Goal: Task Accomplishment & Management: Manage account settings

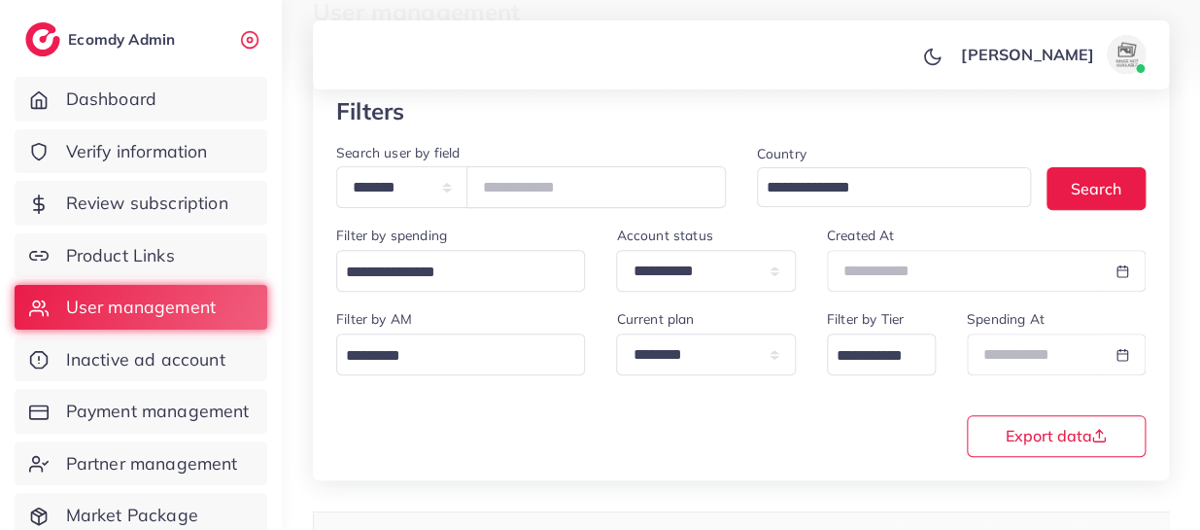
scroll to position [0, 2]
click at [541, 184] on input "*******" at bounding box center [597, 187] width 260 height 42
paste input "number"
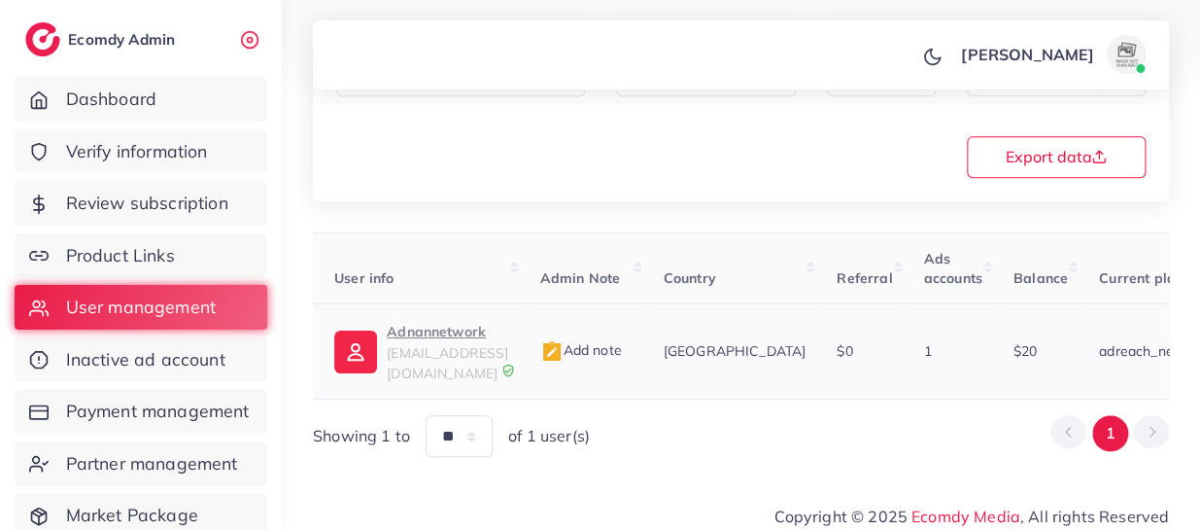
scroll to position [0, 0]
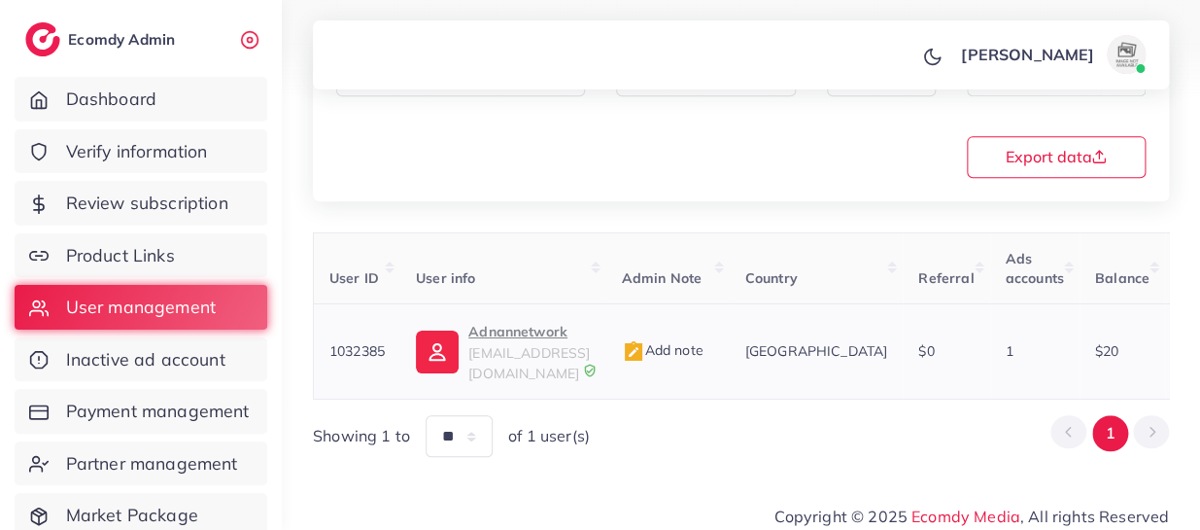
type input "*******"
click at [515, 329] on p "Adnannetwork" at bounding box center [528, 331] width 121 height 23
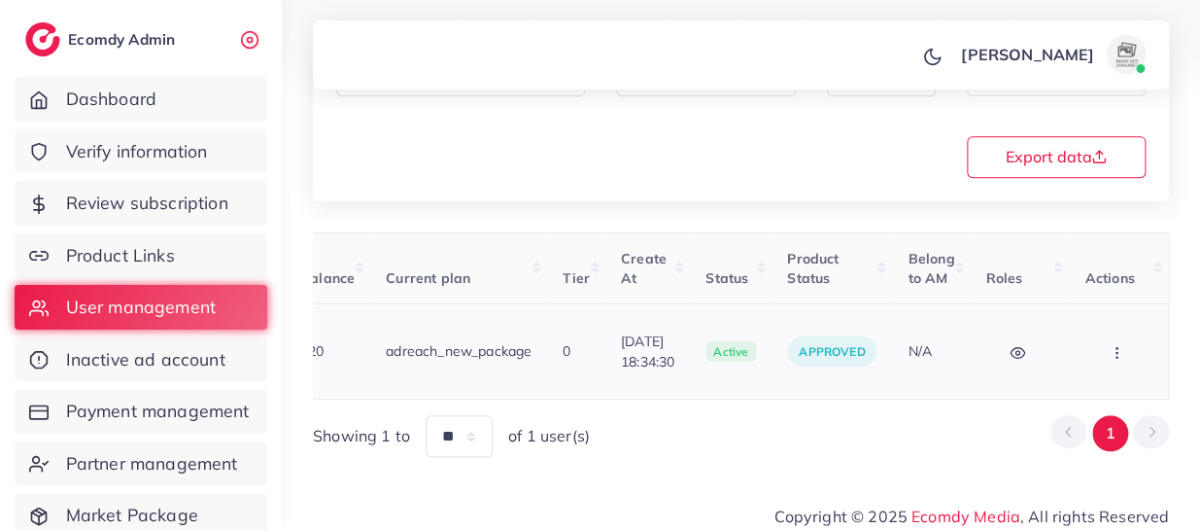
scroll to position [0, 829]
click at [1123, 329] on button "button" at bounding box center [1119, 351] width 68 height 44
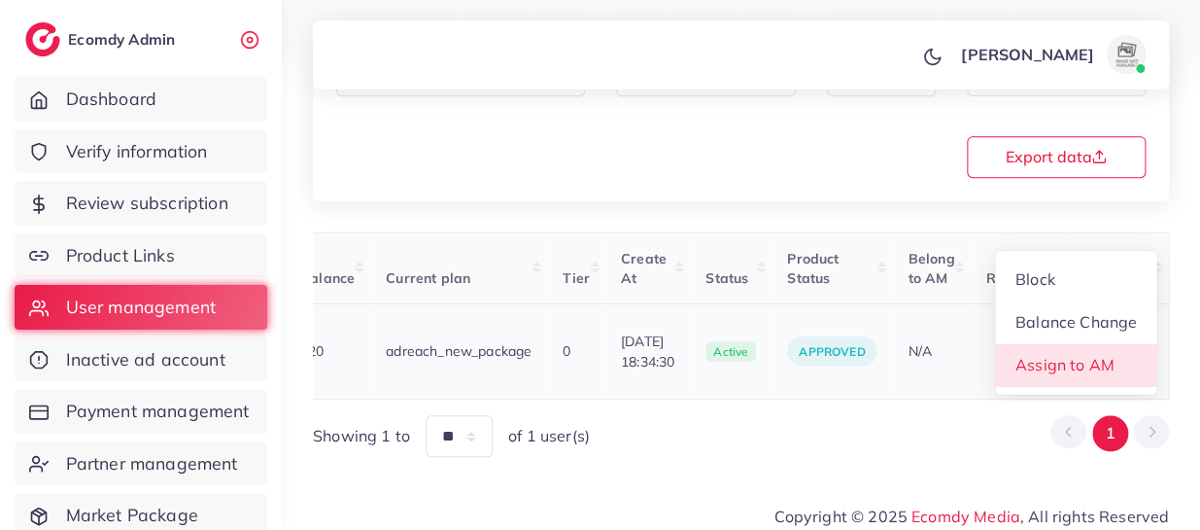
click at [1104, 355] on span "Assign to AM" at bounding box center [1065, 364] width 99 height 19
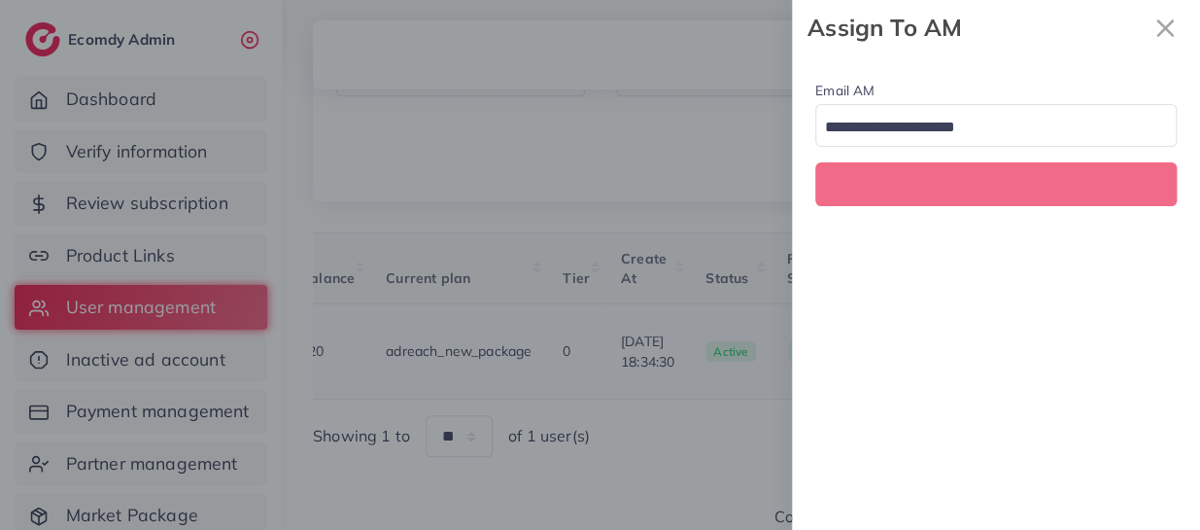
scroll to position [0, 829]
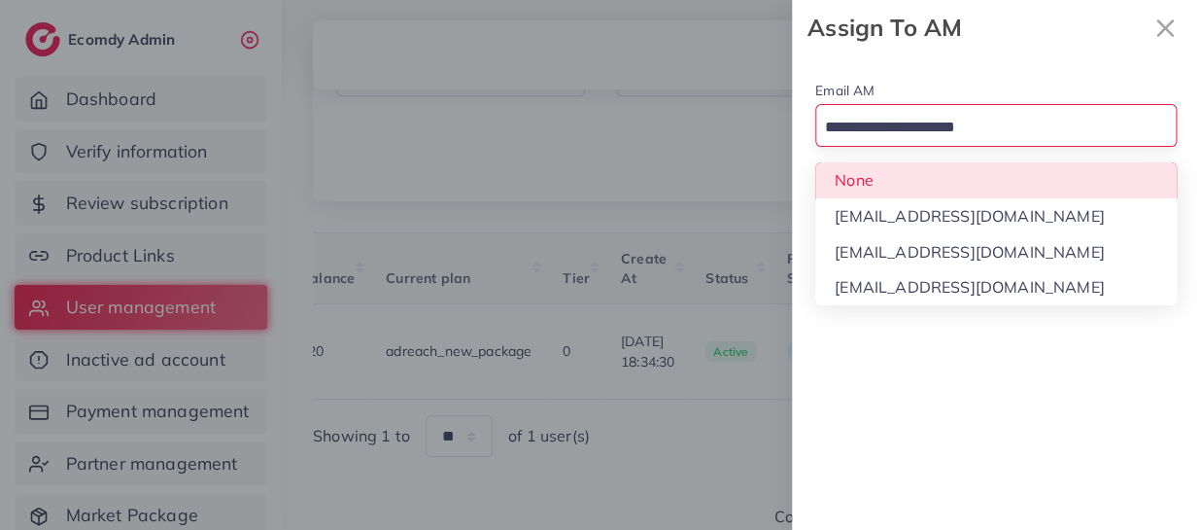
click at [955, 134] on input "Search for option" at bounding box center [984, 128] width 333 height 30
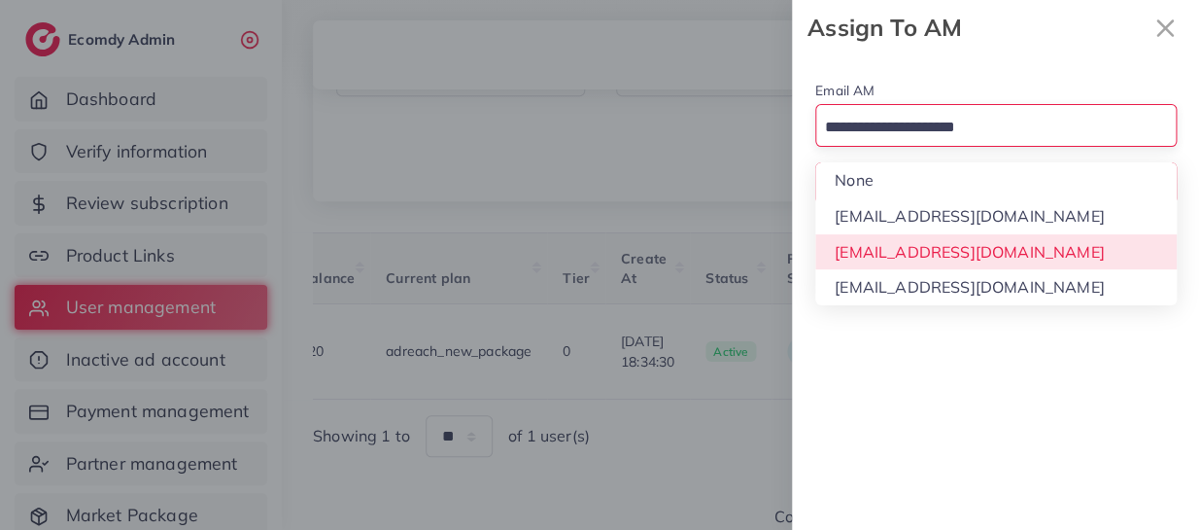
click at [961, 246] on div "Email AM Loading... None hadibaaslam@gmail.com natashashahid163@gmail.com wajah…" at bounding box center [996, 292] width 408 height 474
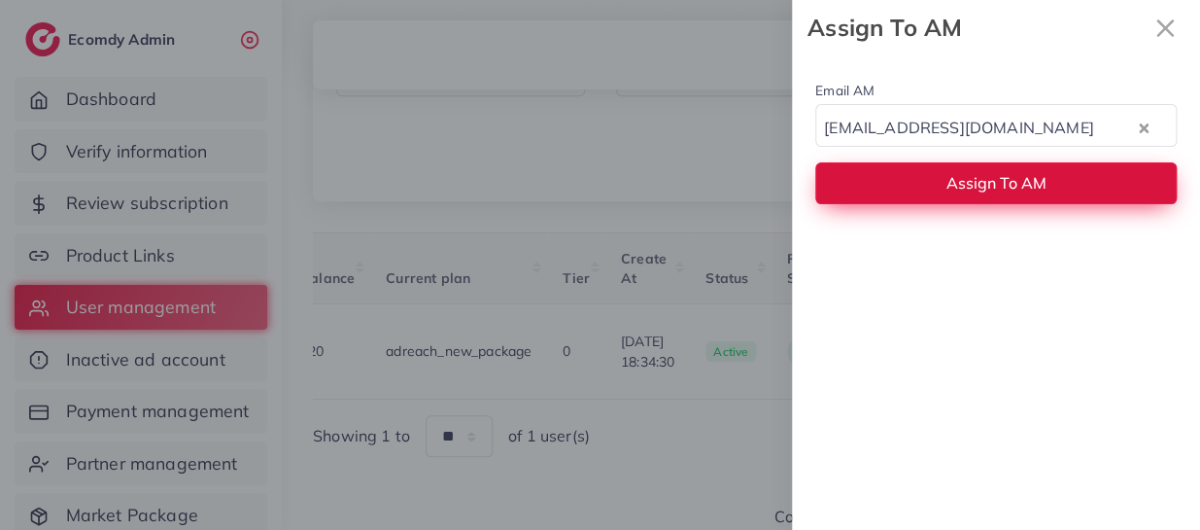
click at [957, 193] on button "Assign To AM" at bounding box center [996, 183] width 362 height 42
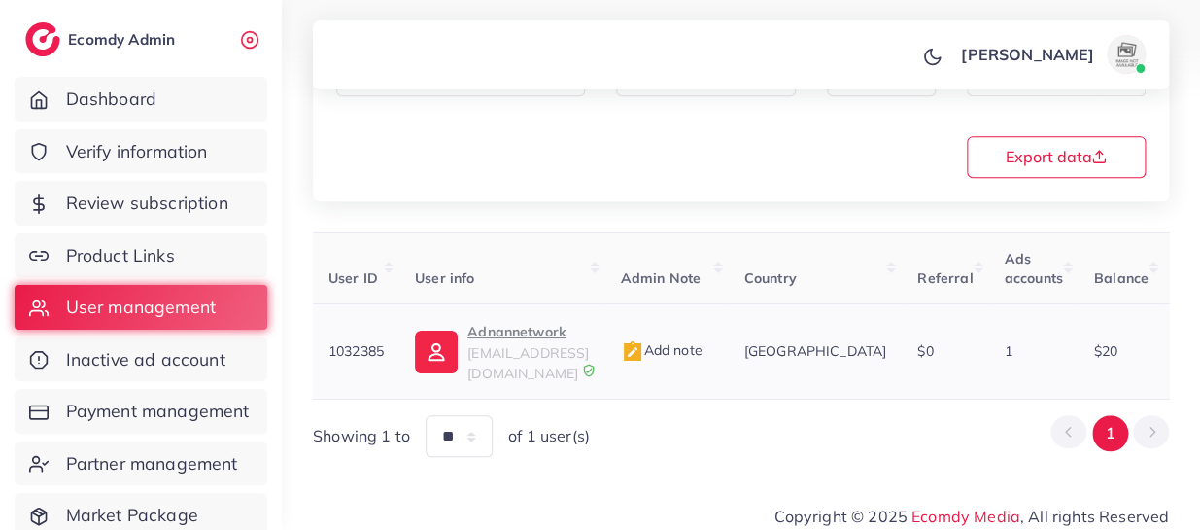
scroll to position [0, 0]
click at [563, 329] on p "Adnannetwork" at bounding box center [528, 331] width 121 height 23
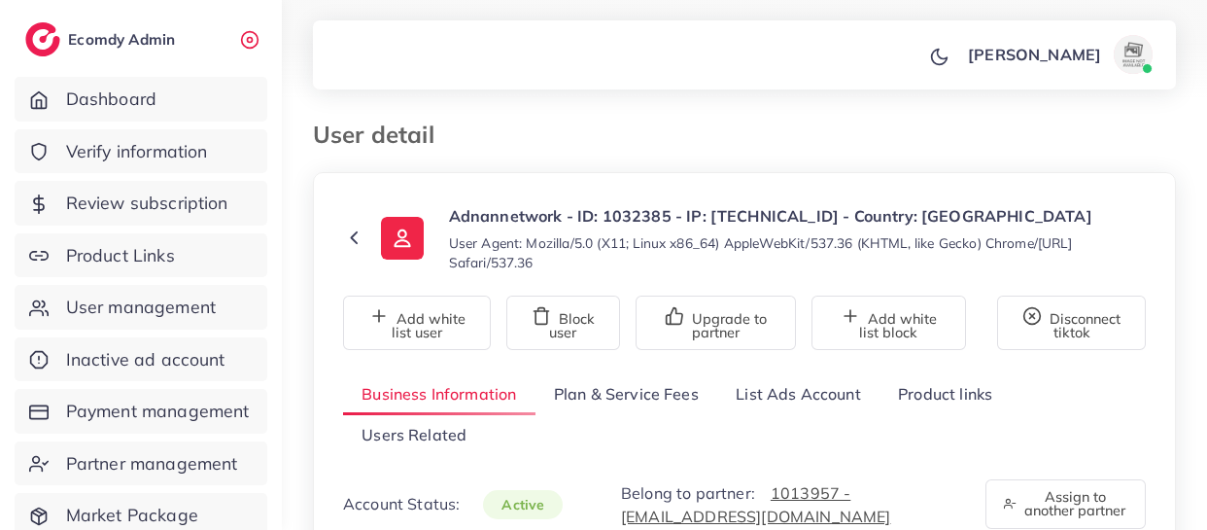
select select "********"
click at [803, 386] on link "List Ads Account" at bounding box center [798, 394] width 162 height 42
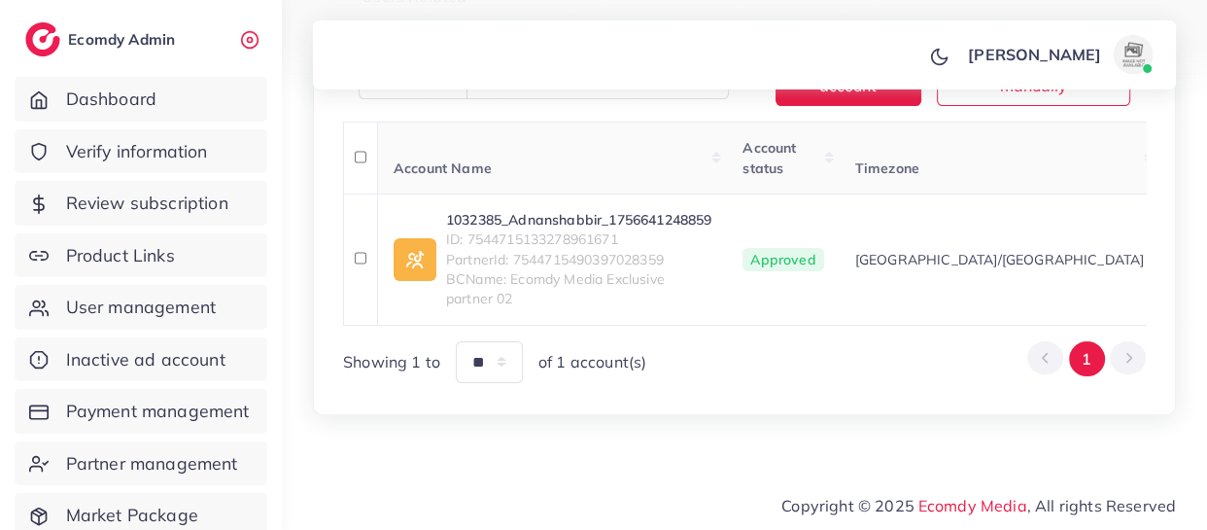
scroll to position [450, 0]
click at [516, 229] on span "ID: 7544715133278961671" at bounding box center [578, 238] width 265 height 19
copy span "7544715133278961671"
click at [515, 210] on link "1032385_Adnanshabbir_1756641248859" at bounding box center [578, 219] width 265 height 19
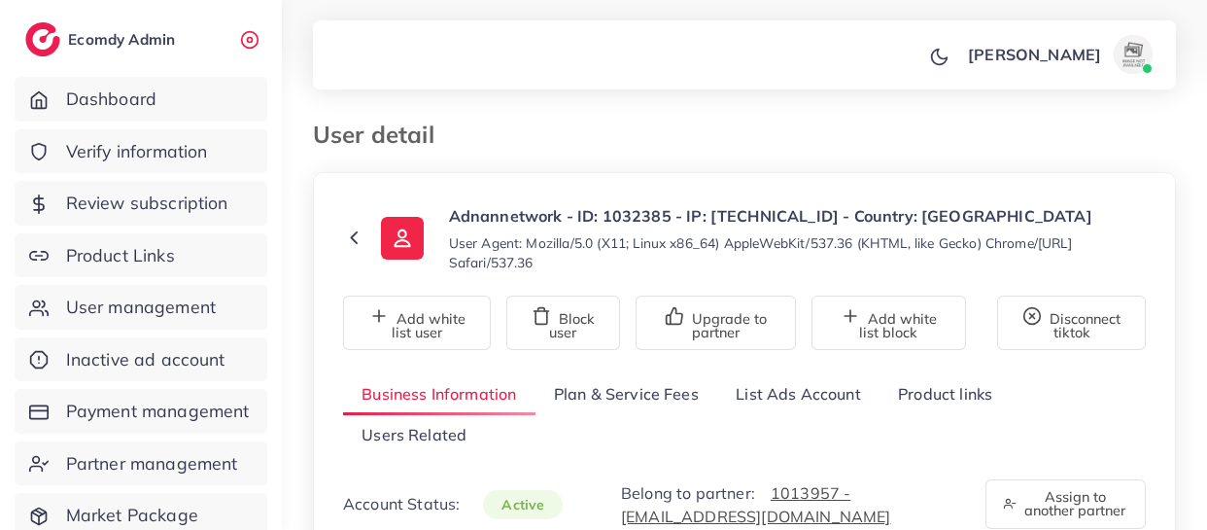
select select "********"
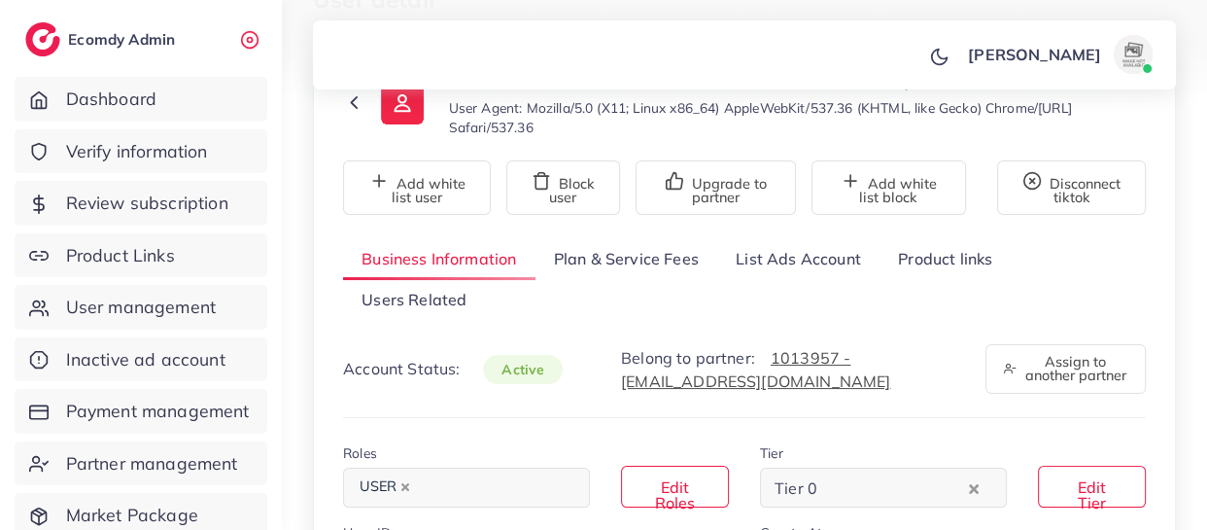
scroll to position [112, 0]
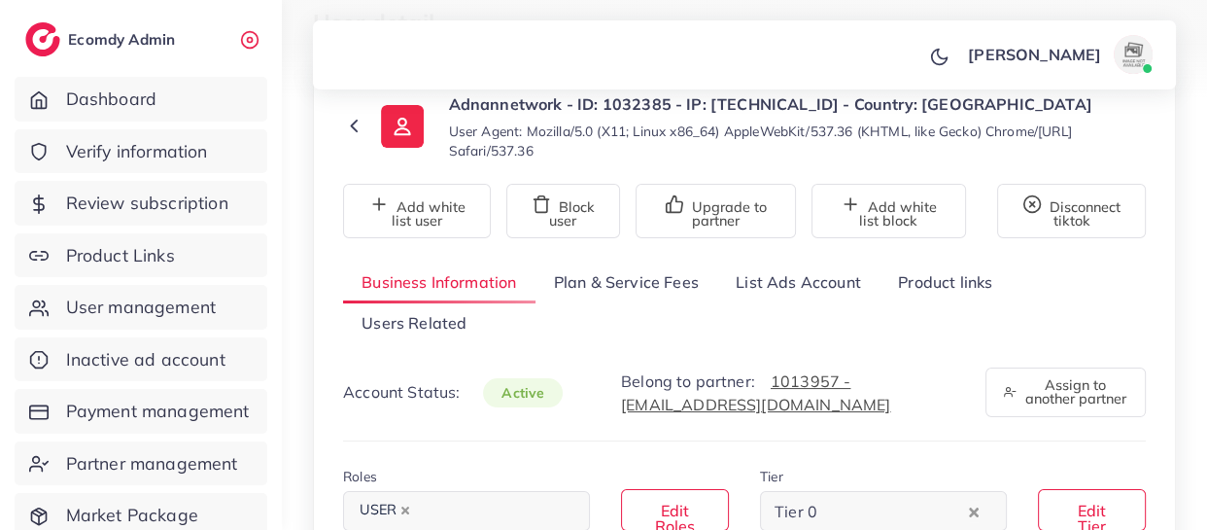
click at [777, 286] on link "List Ads Account" at bounding box center [798, 282] width 162 height 42
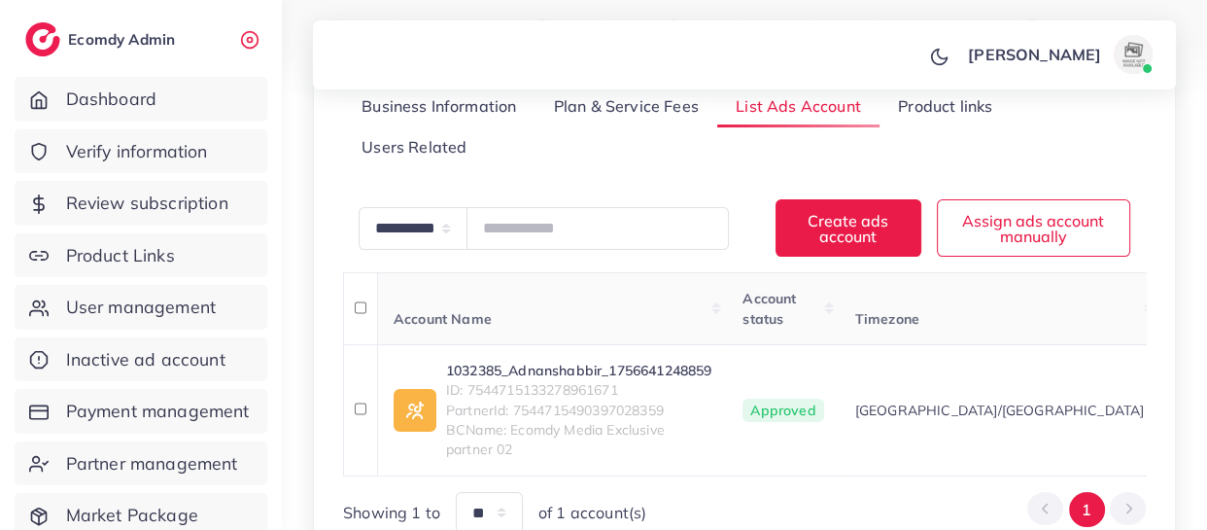
scroll to position [294, 0]
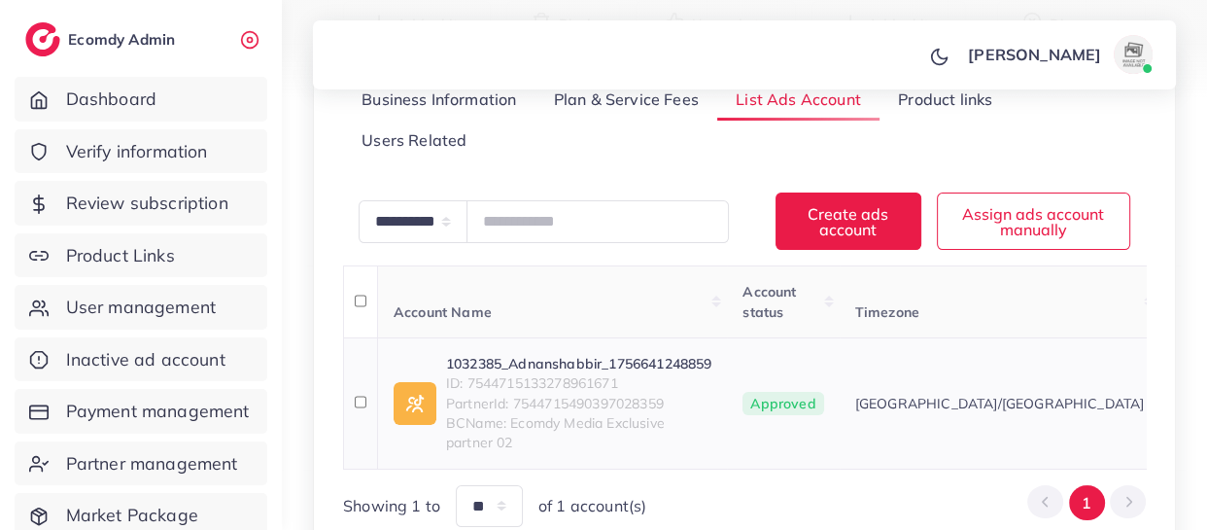
click at [537, 382] on span "ID: 7544715133278961671" at bounding box center [578, 382] width 265 height 19
copy span "7544715133278961671"
click at [599, 355] on link "1032385_Adnanshabbir_1756641248859" at bounding box center [578, 363] width 265 height 19
